Goal: Use online tool/utility: Utilize a website feature to perform a specific function

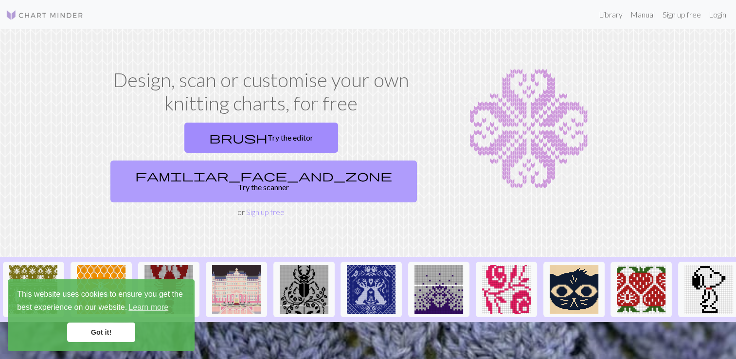
click at [318, 161] on link "familiar_face_and_zone Try the scanner" at bounding box center [263, 182] width 307 height 42
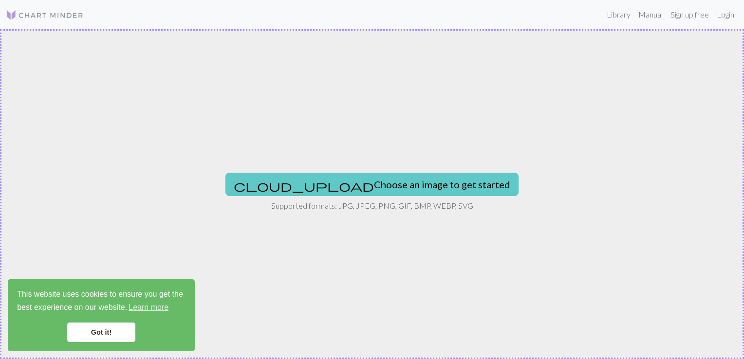
click at [331, 180] on button "cloud_upload Choose an image to get started" at bounding box center [371, 184] width 293 height 23
click at [386, 187] on button "cloud_upload Choose an image to get started" at bounding box center [371, 184] width 293 height 23
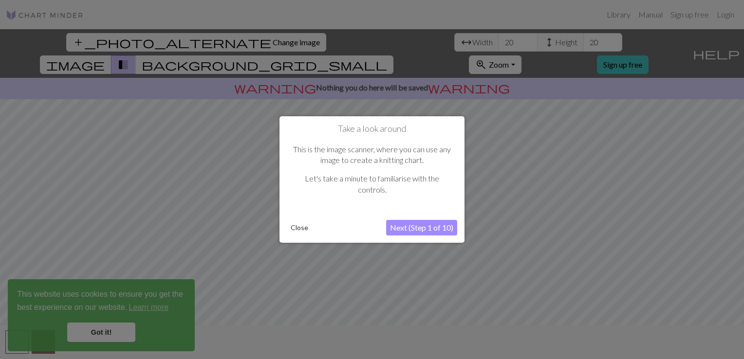
click at [432, 229] on button "Next (Step 1 of 10)" at bounding box center [421, 228] width 71 height 16
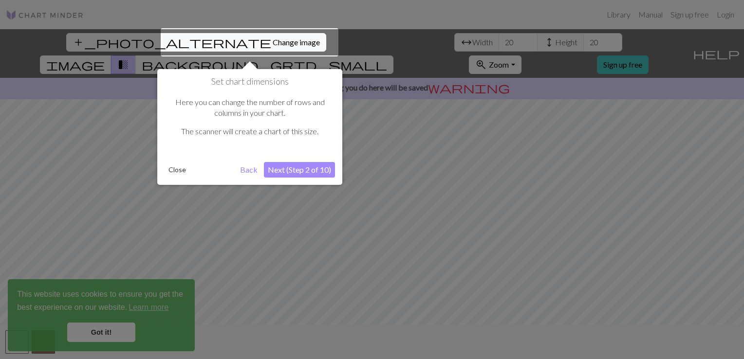
click at [317, 171] on button "Next (Step 2 of 10)" at bounding box center [299, 170] width 71 height 16
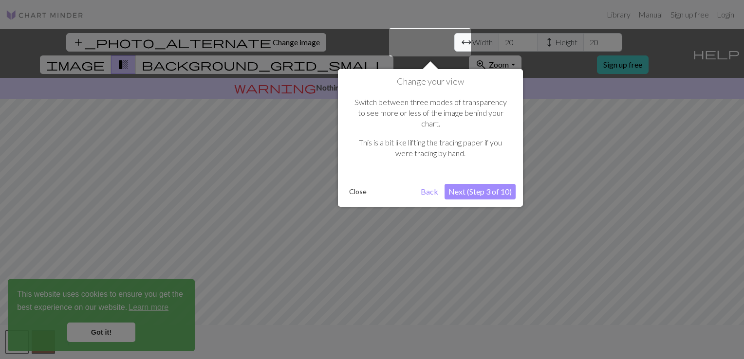
click at [492, 184] on button "Next (Step 3 of 10)" at bounding box center [479, 192] width 71 height 16
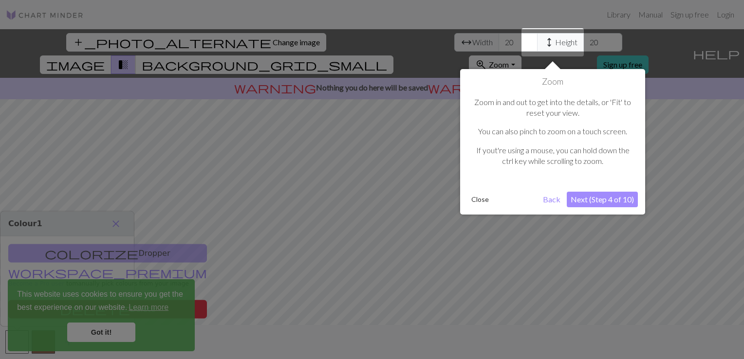
click at [621, 199] on button "Next (Step 4 of 10)" at bounding box center [602, 200] width 71 height 16
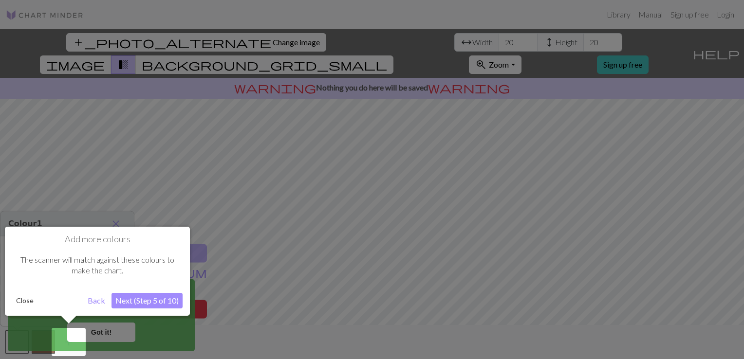
click at [125, 295] on button "Next (Step 5 of 10)" at bounding box center [146, 301] width 71 height 16
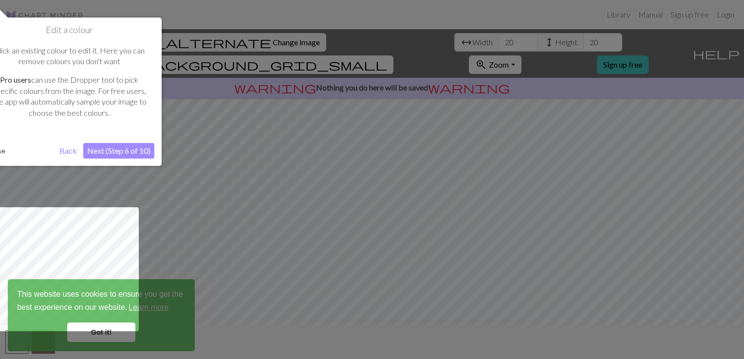
click at [139, 151] on button "Next (Step 6 of 10)" at bounding box center [118, 151] width 71 height 16
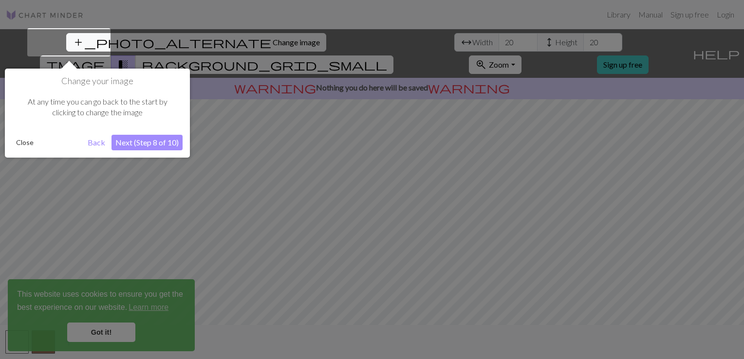
click at [150, 147] on button "Next (Step 8 of 10)" at bounding box center [146, 143] width 71 height 16
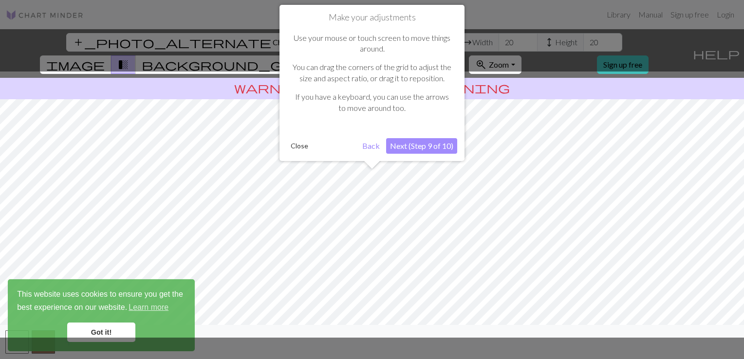
click at [399, 145] on button "Next (Step 9 of 10)" at bounding box center [421, 146] width 71 height 16
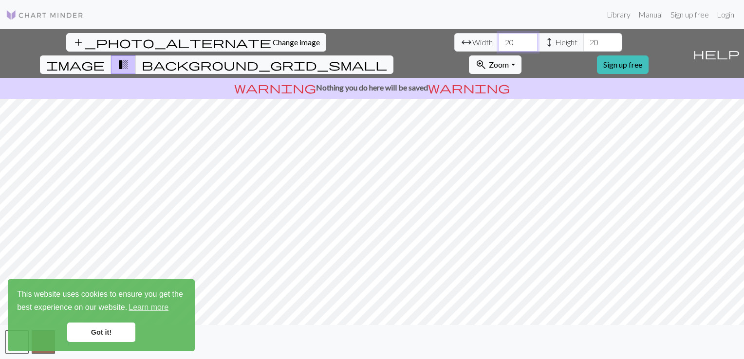
drag, startPoint x: 225, startPoint y: 44, endPoint x: 217, endPoint y: 47, distance: 9.4
click at [498, 47] on input "20" at bounding box center [517, 42] width 39 height 18
type input "9"
drag, startPoint x: 306, startPoint y: 45, endPoint x: 300, endPoint y: 46, distance: 5.4
click at [583, 46] on input "20" at bounding box center [602, 42] width 39 height 18
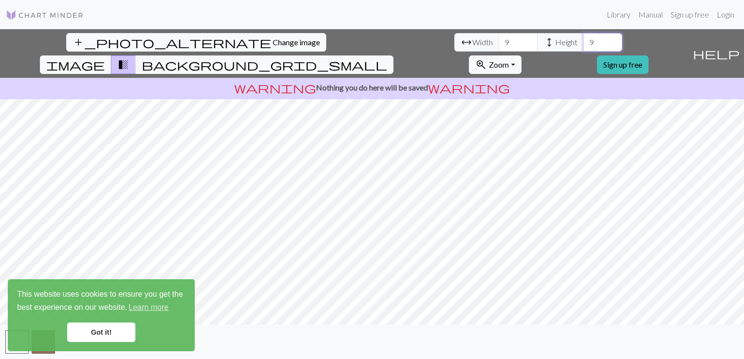
type input "9"
click at [509, 60] on span "Zoom" at bounding box center [499, 64] width 20 height 9
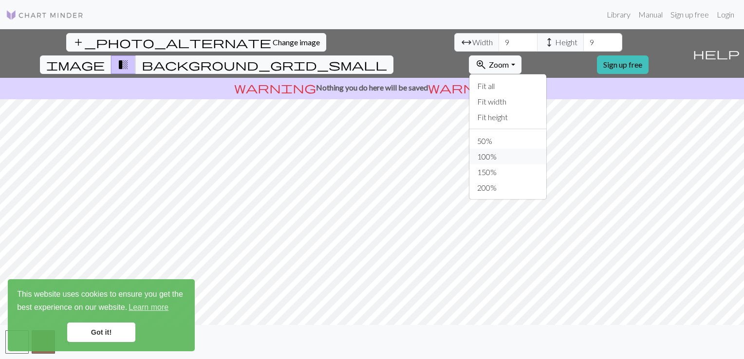
click at [546, 149] on button "100%" at bounding box center [507, 157] width 77 height 16
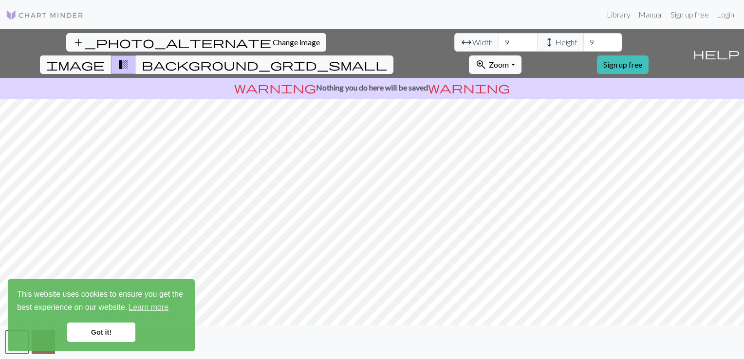
click at [521, 55] on button "zoom_in Zoom Zoom" at bounding box center [495, 64] width 52 height 18
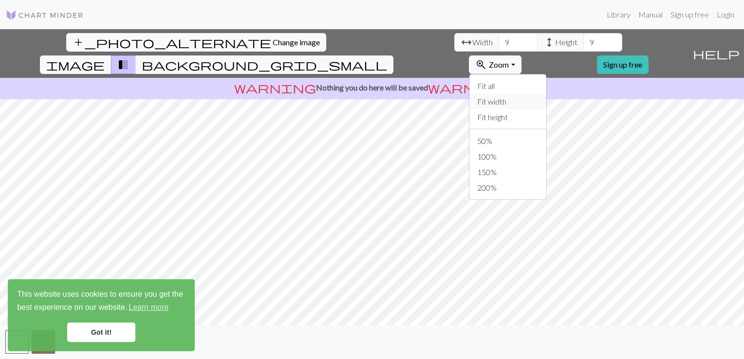
click at [546, 94] on button "Fit width" at bounding box center [507, 102] width 77 height 16
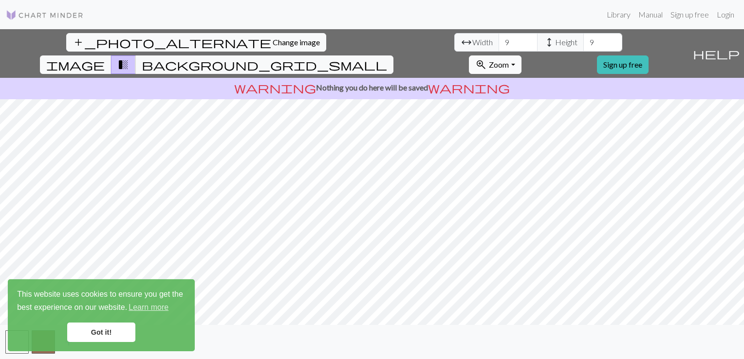
click at [521, 55] on button "zoom_in Zoom Zoom" at bounding box center [495, 64] width 52 height 18
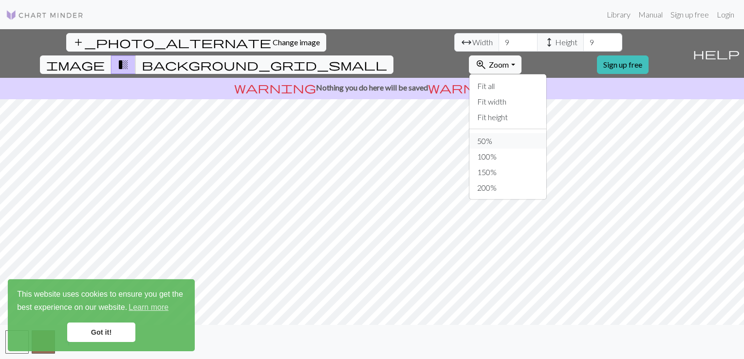
click at [546, 133] on button "50%" at bounding box center [507, 141] width 77 height 16
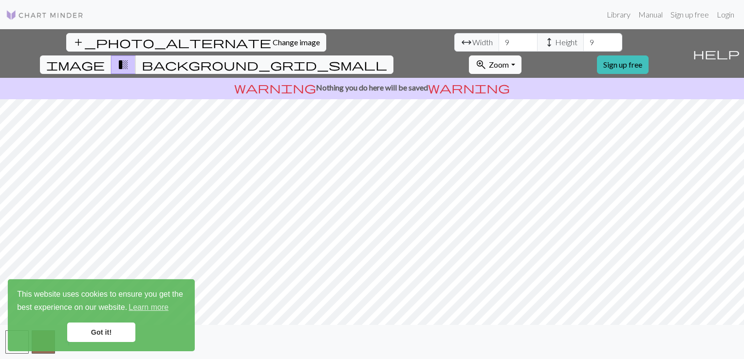
click at [509, 60] on span "Zoom" at bounding box center [499, 64] width 20 height 9
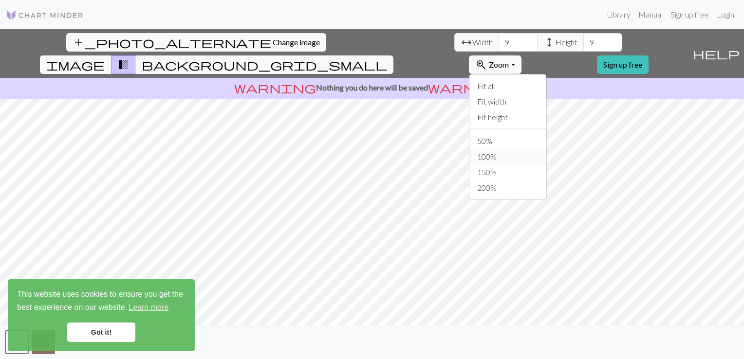
click at [543, 149] on button "100%" at bounding box center [507, 157] width 77 height 16
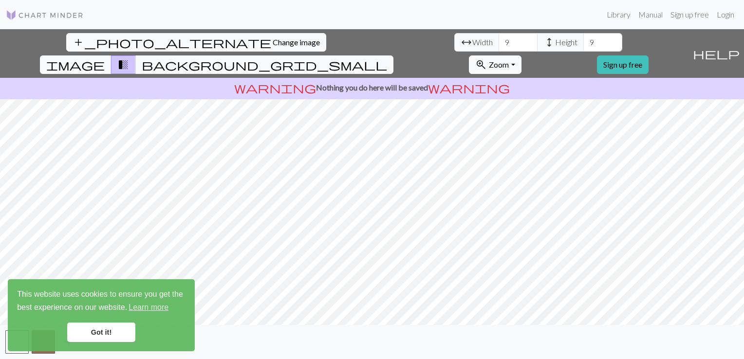
click at [111, 55] on button "image" at bounding box center [76, 64] width 72 height 18
click at [387, 58] on span "background_grid_small" at bounding box center [264, 65] width 245 height 14
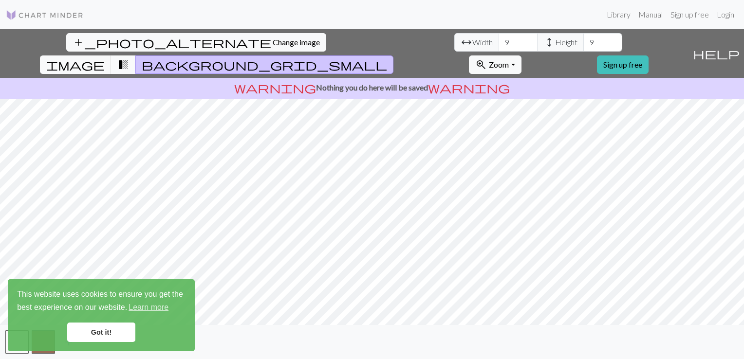
click at [129, 58] on span "transition_fade" at bounding box center [123, 65] width 12 height 14
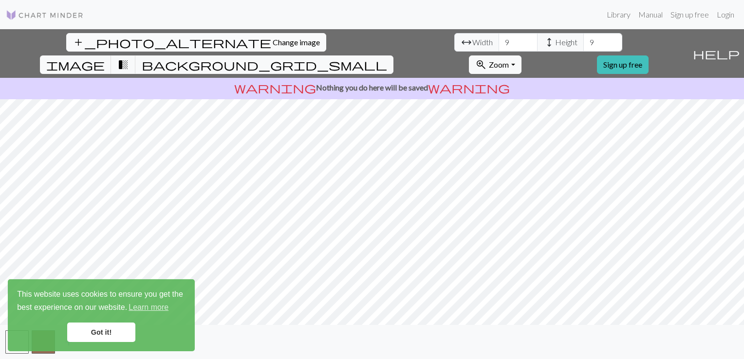
click at [66, 37] on button "add_photo_alternate Change image" at bounding box center [196, 42] width 260 height 18
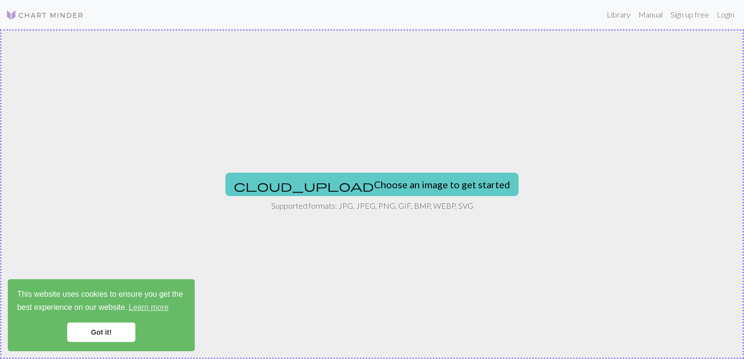
click at [389, 185] on button "cloud_upload Choose an image to get started" at bounding box center [371, 184] width 293 height 23
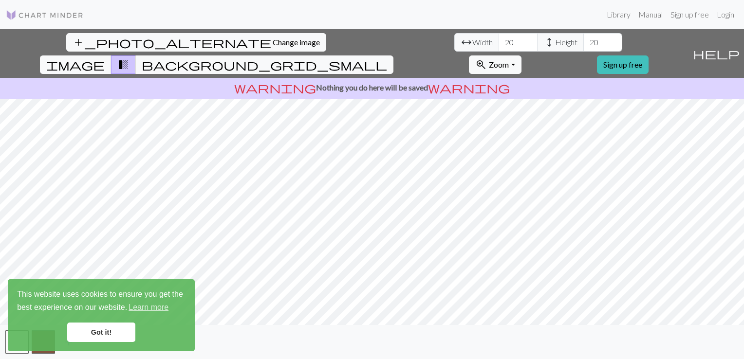
click at [107, 329] on link "Got it!" at bounding box center [101, 332] width 68 height 19
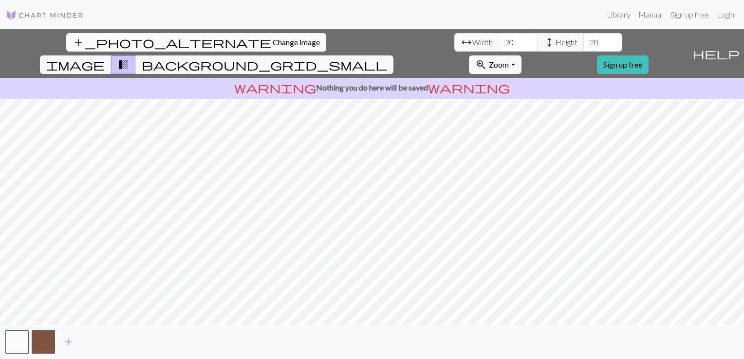
click at [72, 38] on button "add_photo_alternate Change image" at bounding box center [196, 42] width 260 height 18
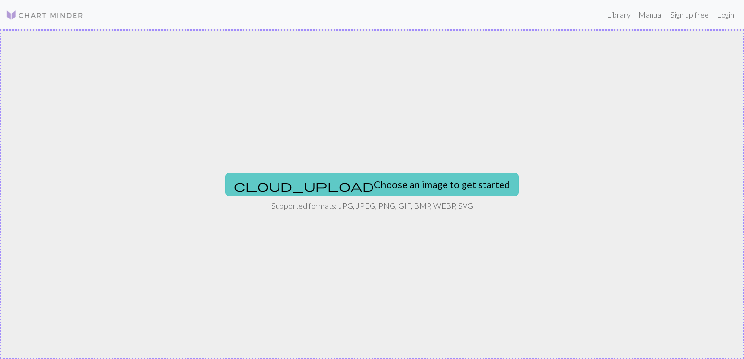
click at [375, 194] on button "cloud_upload Choose an image to get started" at bounding box center [371, 184] width 293 height 23
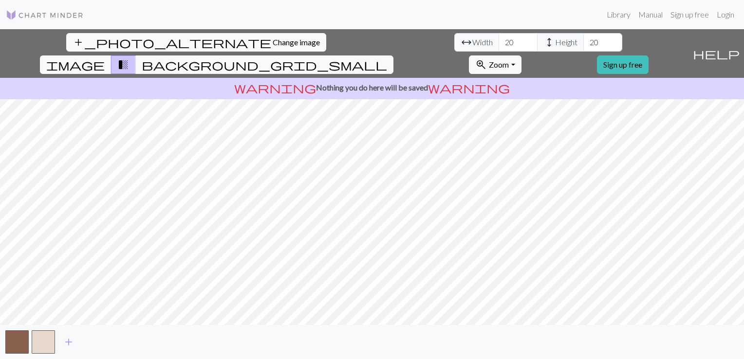
click at [409, 52] on div "add_photo_alternate Change image arrow_range Width 20 height Height 20 image tr…" at bounding box center [344, 53] width 688 height 49
click at [111, 55] on button "image" at bounding box center [76, 64] width 72 height 18
